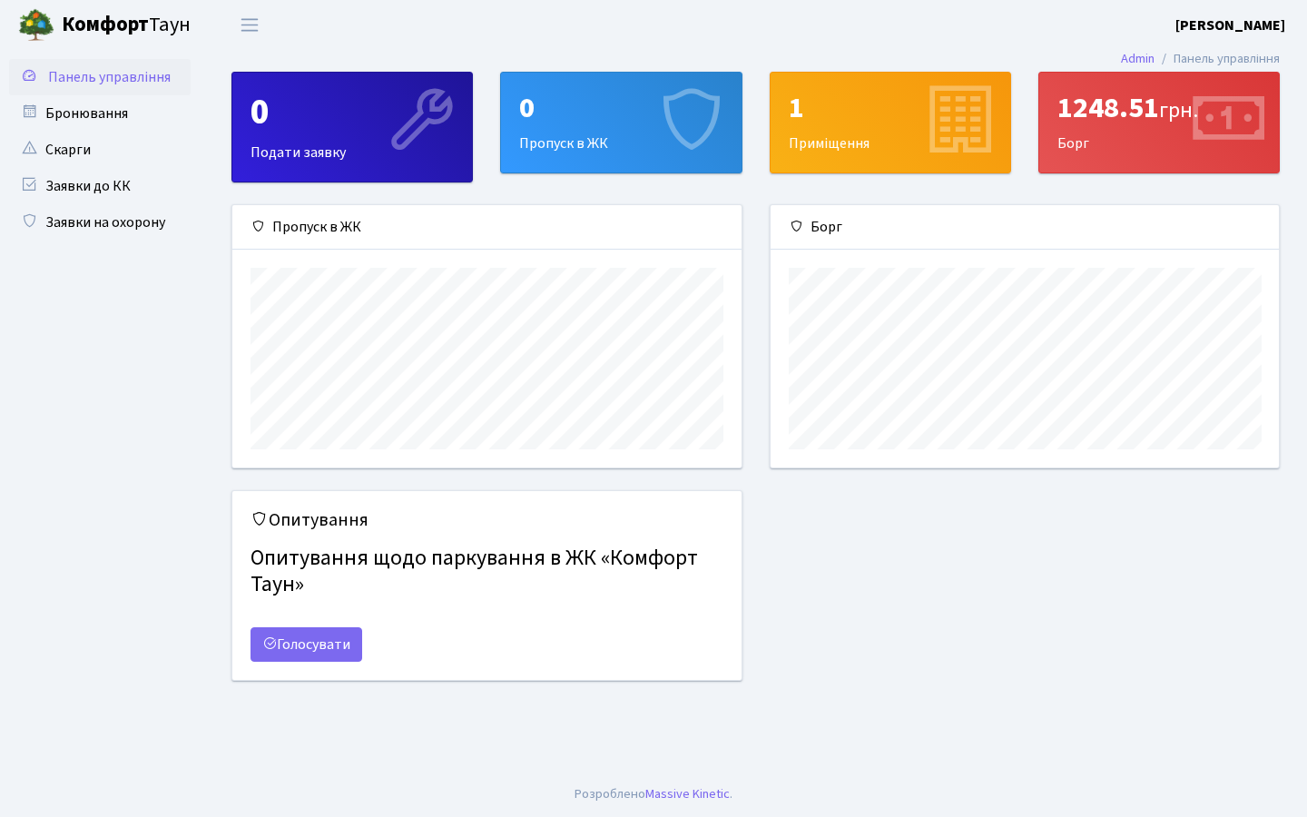
scroll to position [262, 508]
click at [624, 125] on div "0 Пропуск в ЖК" at bounding box center [621, 123] width 240 height 100
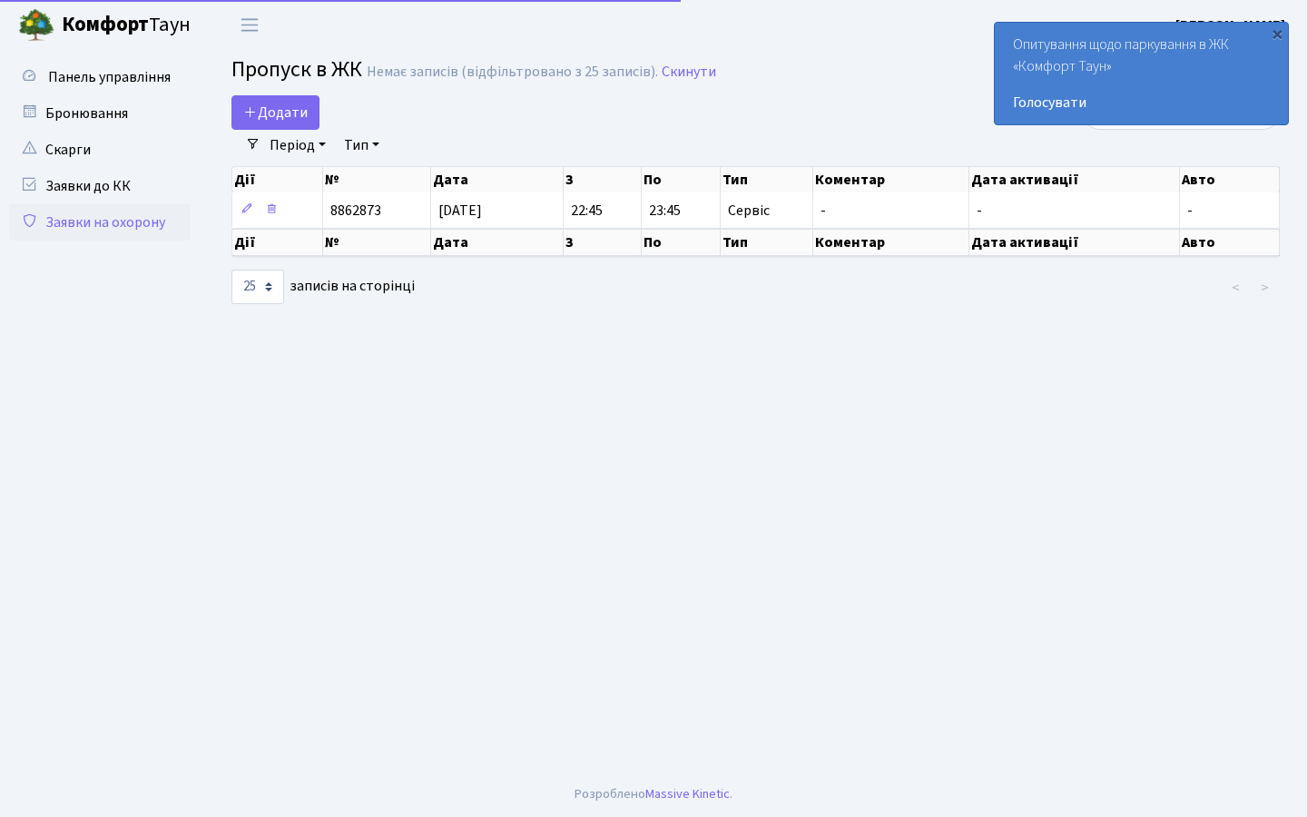
select select "25"
click at [296, 118] on span "Додати" at bounding box center [275, 113] width 64 height 20
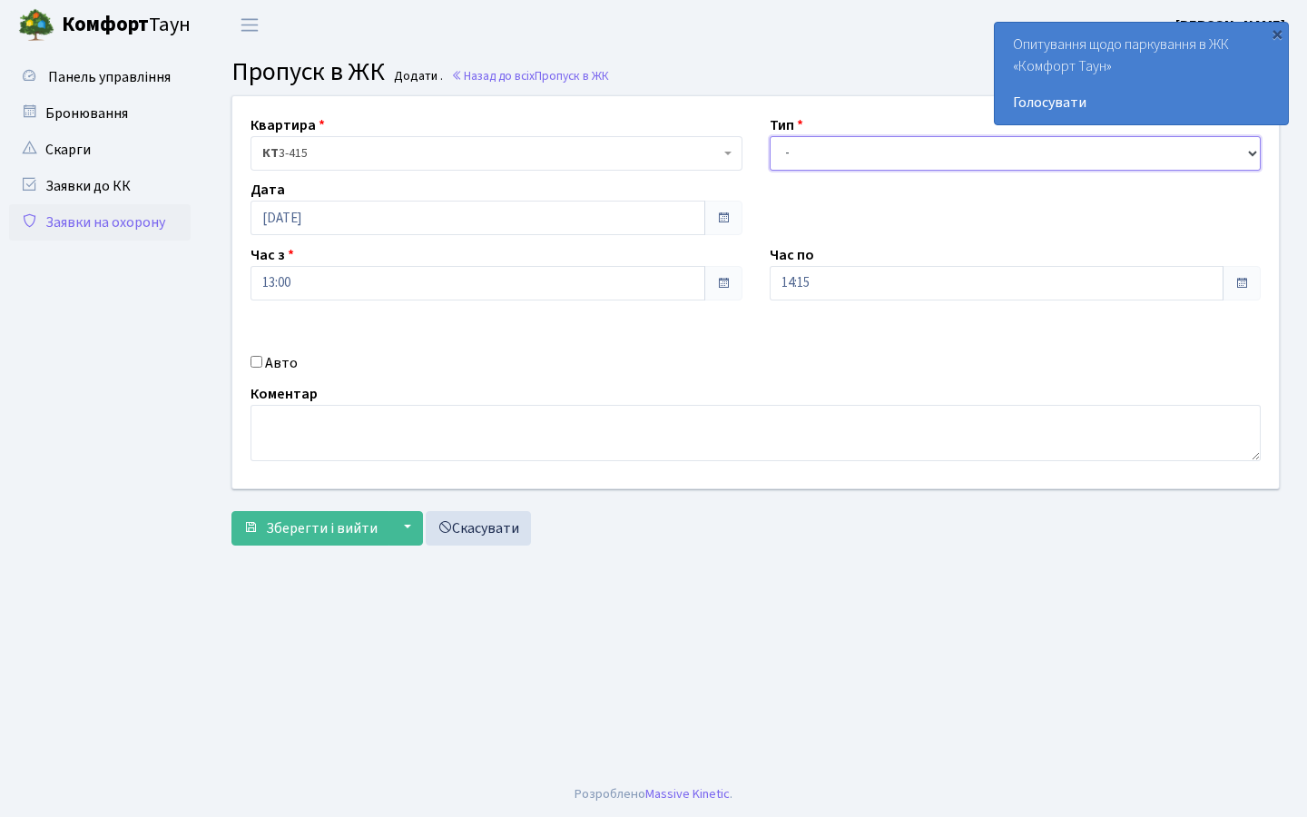
select select "18"
click at [327, 518] on span "Зберегти і вийти" at bounding box center [322, 528] width 112 height 20
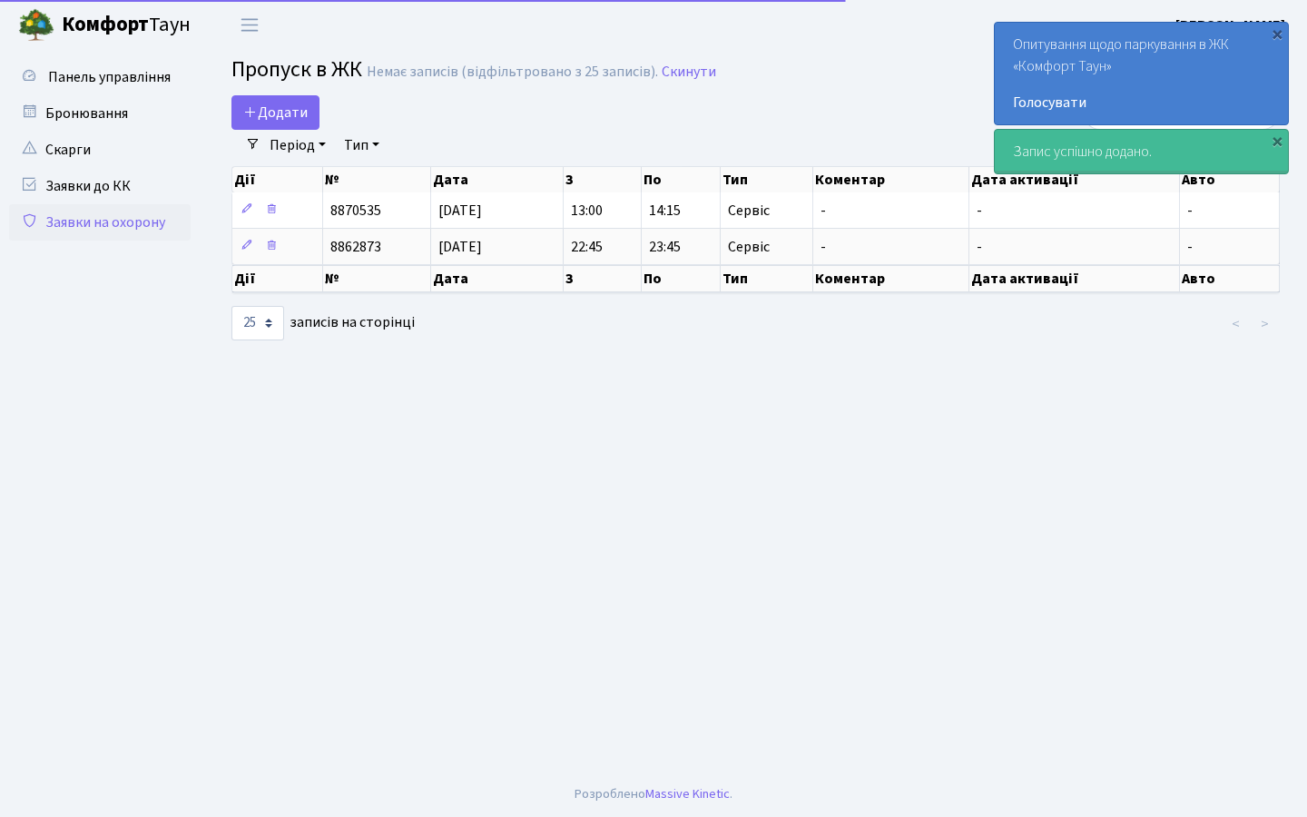
select select "25"
